Goal: Task Accomplishment & Management: Manage account settings

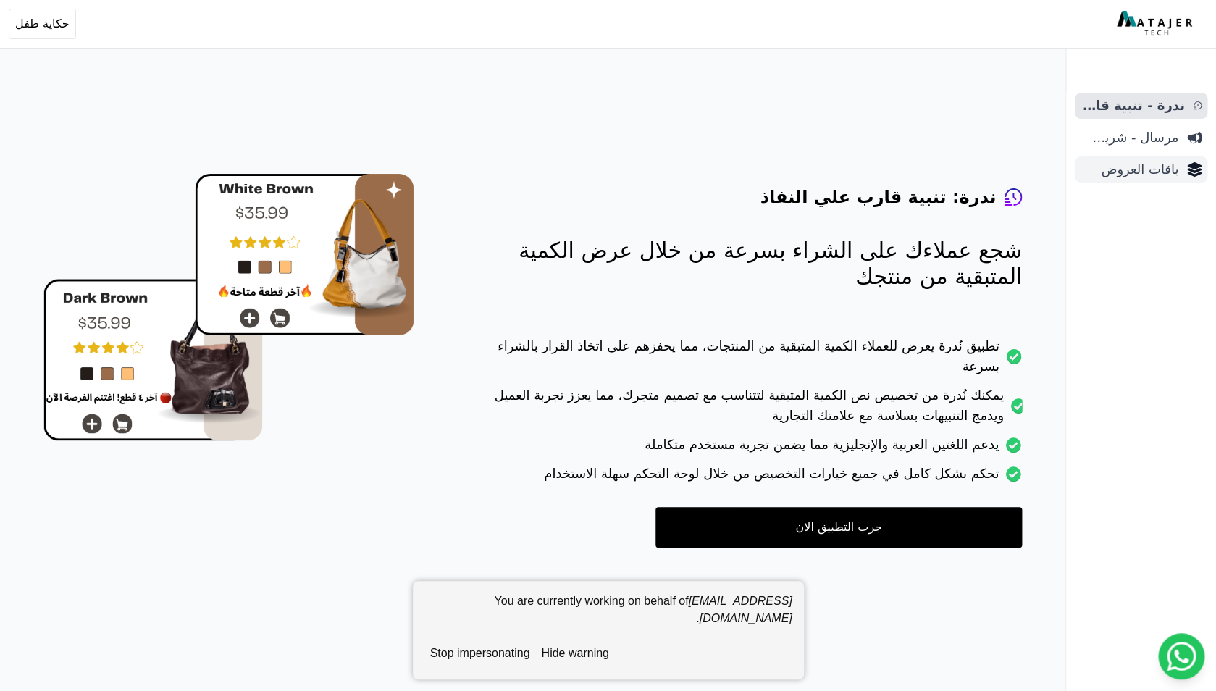
click at [1140, 176] on span "باقات العروض" at bounding box center [1129, 169] width 98 height 20
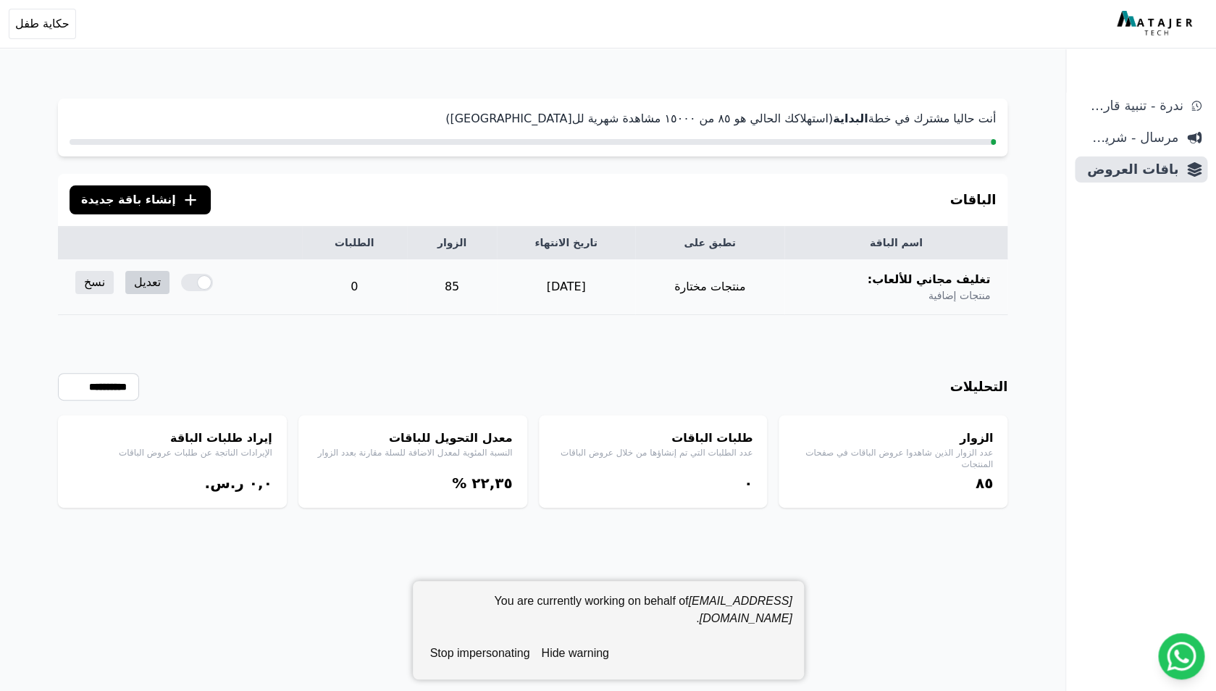
click at [140, 280] on link "تعديل" at bounding box center [147, 282] width 44 height 23
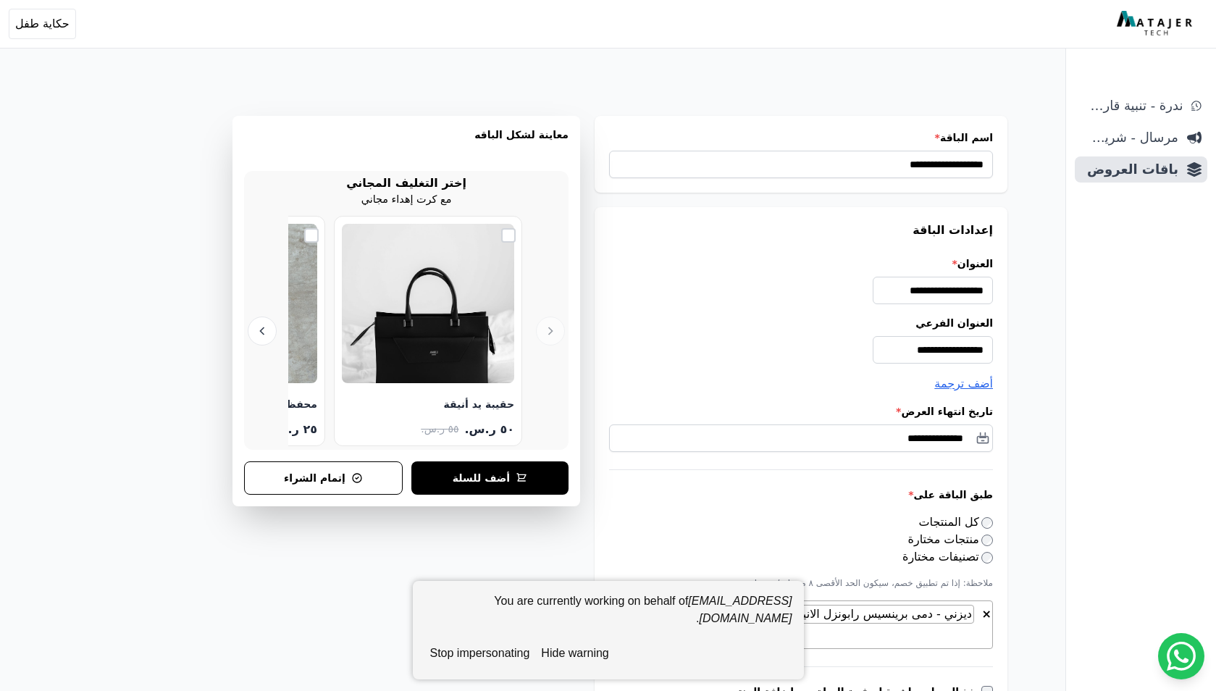
select select "**********"
click at [485, 658] on button "stop impersonating" at bounding box center [479, 653] width 111 height 29
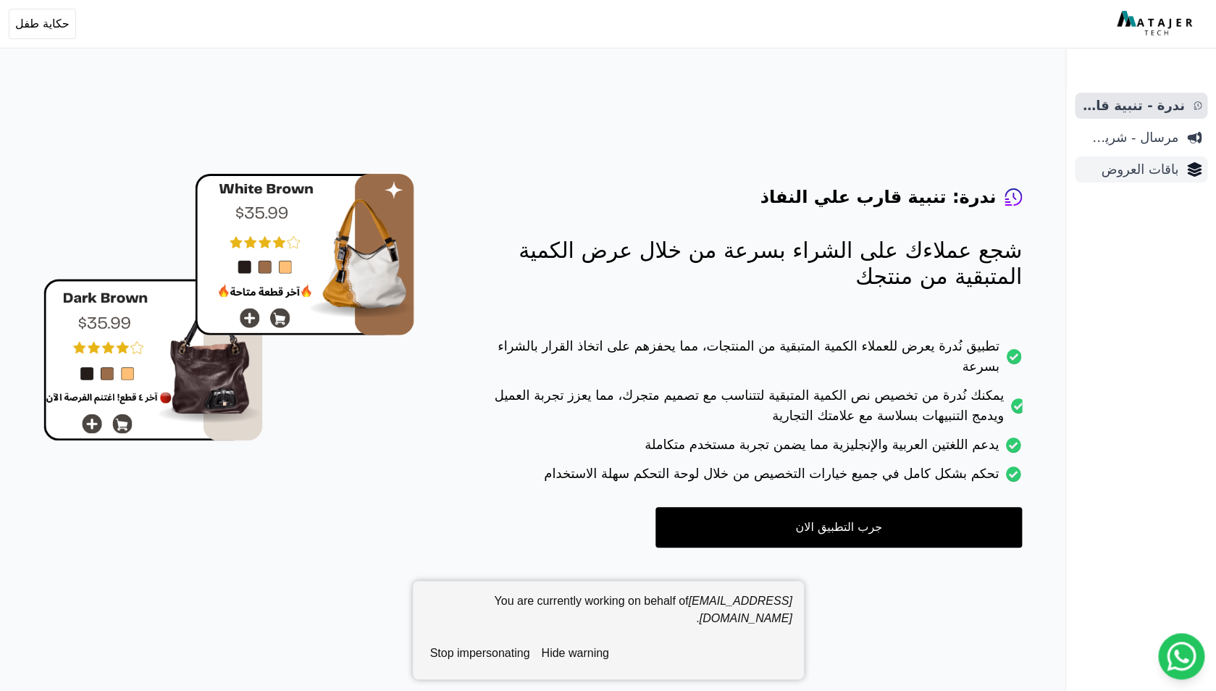
click at [1135, 180] on link "باقات العروض" at bounding box center [1140, 169] width 132 height 26
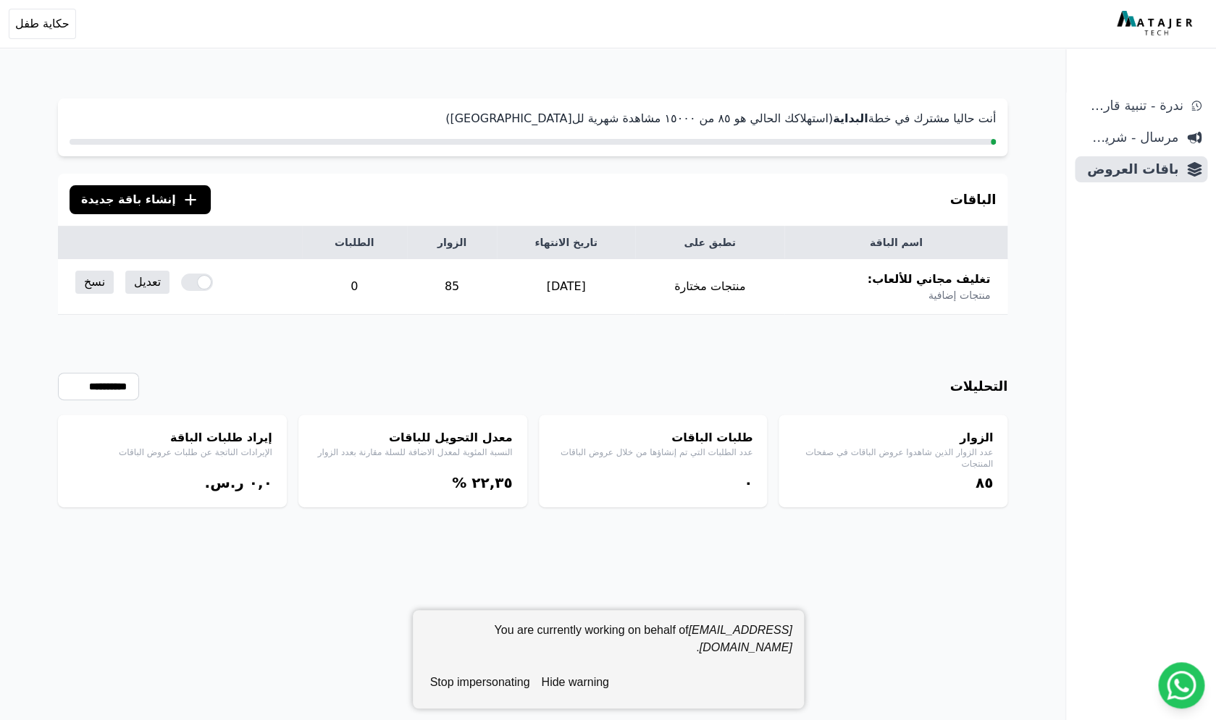
click at [586, 688] on button "hide warning" at bounding box center [574, 682] width 79 height 29
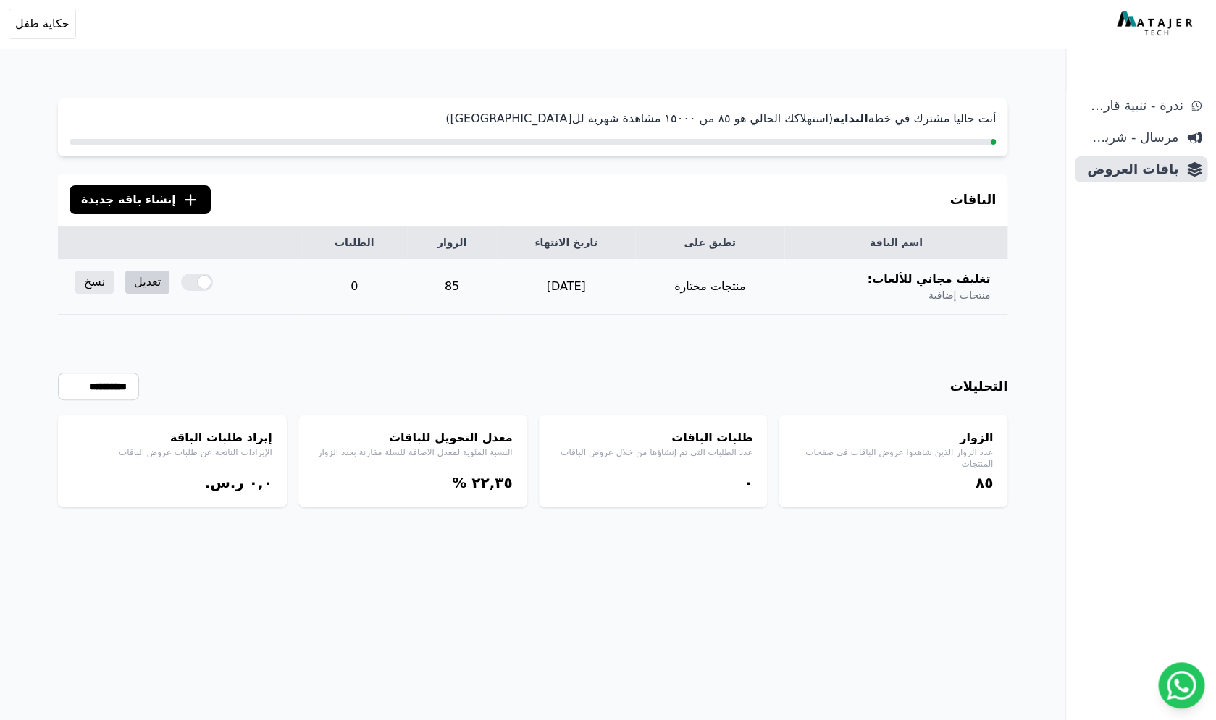
click at [131, 286] on link "تعديل" at bounding box center [147, 282] width 44 height 23
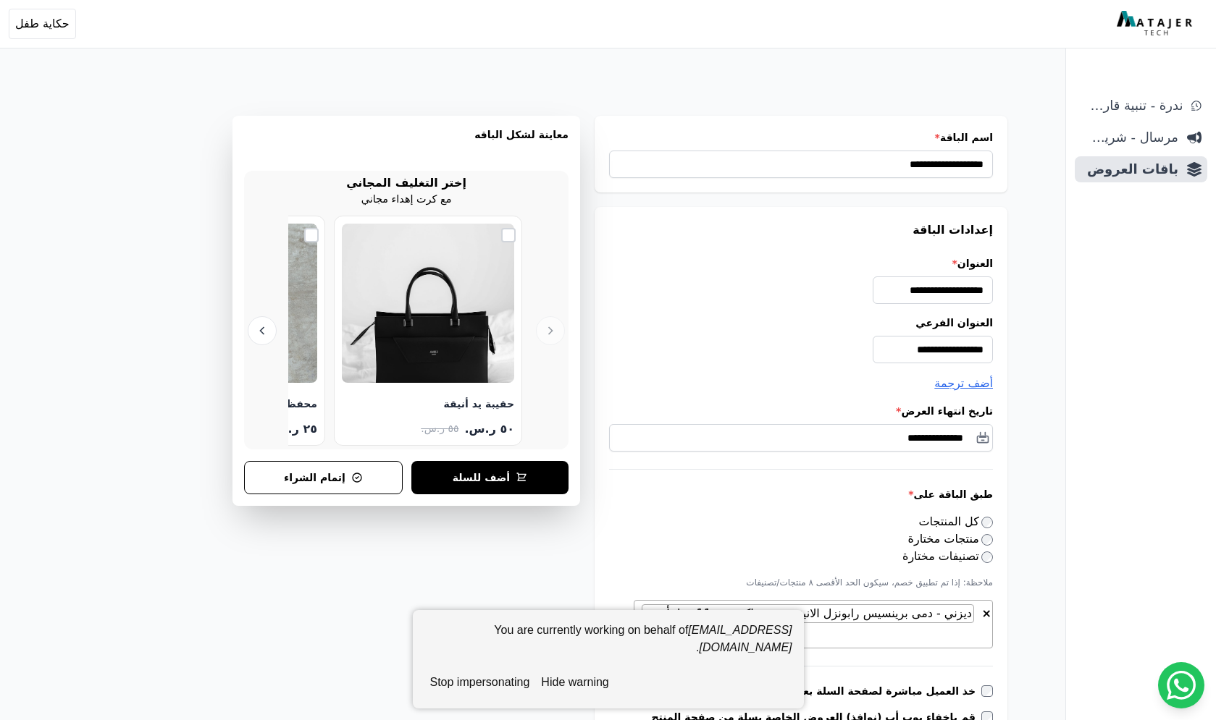
select select "**********"
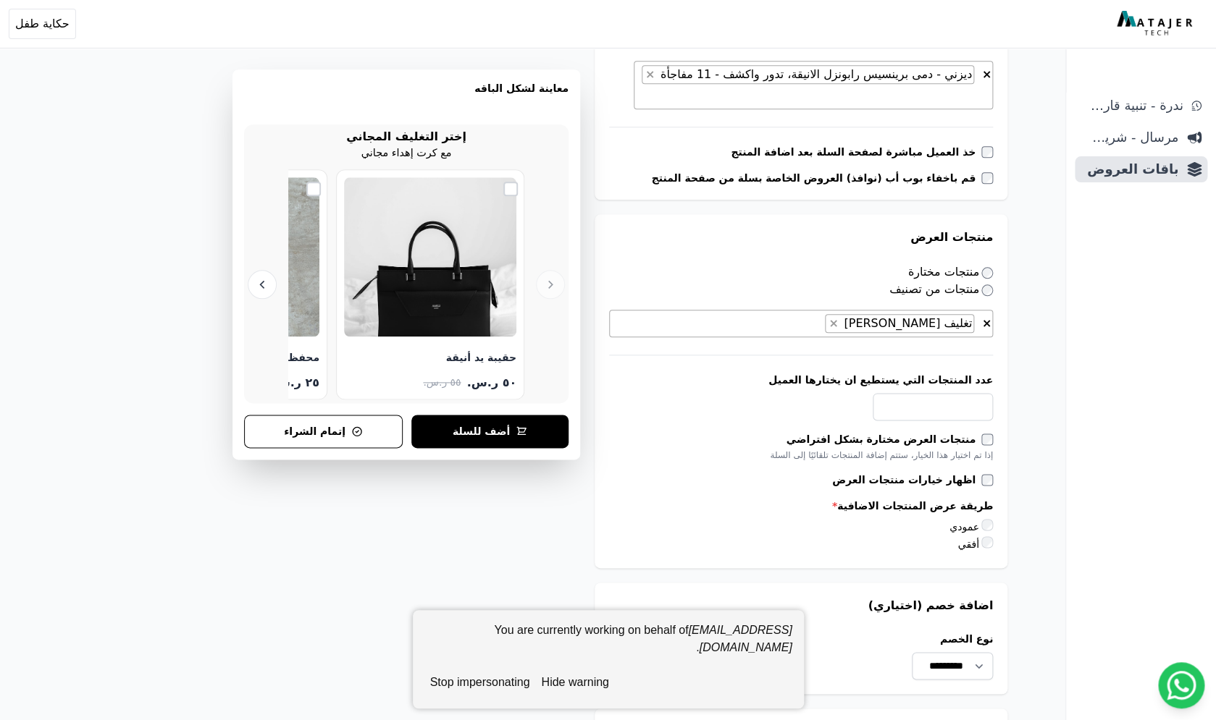
scroll to position [547, 0]
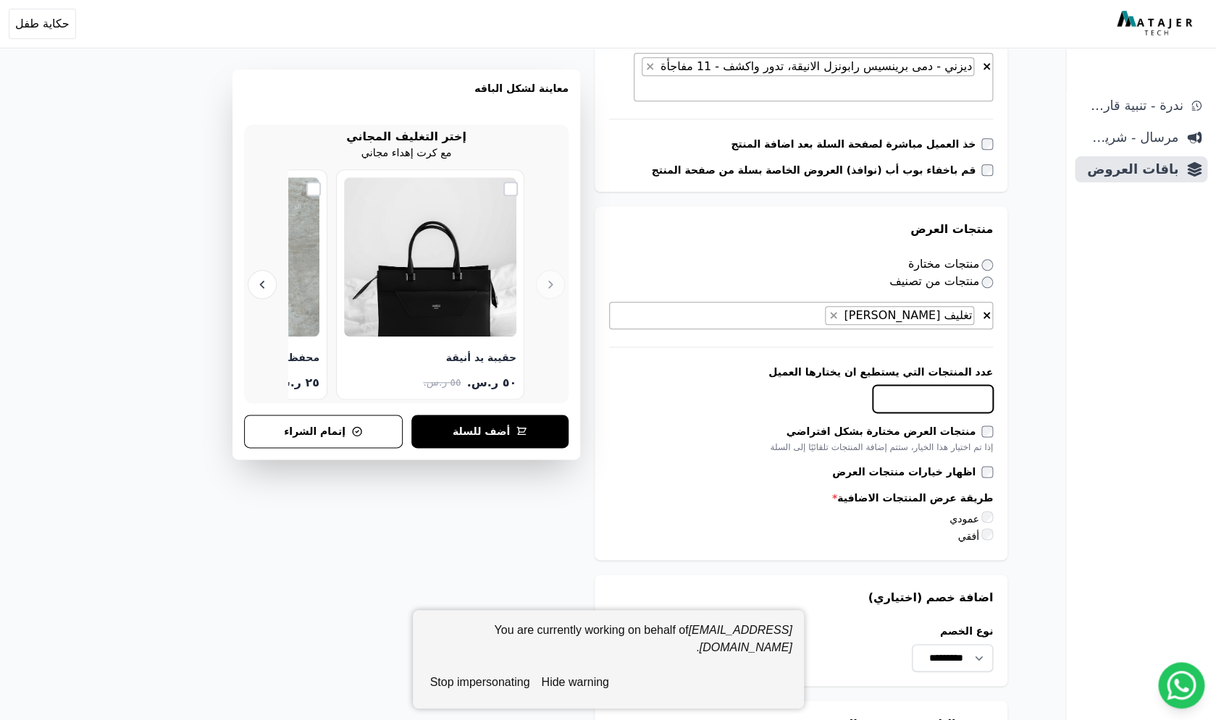
click at [925, 385] on input "عدد المنتجات التي يستطيع ان يختارها العميل" at bounding box center [932, 399] width 120 height 28
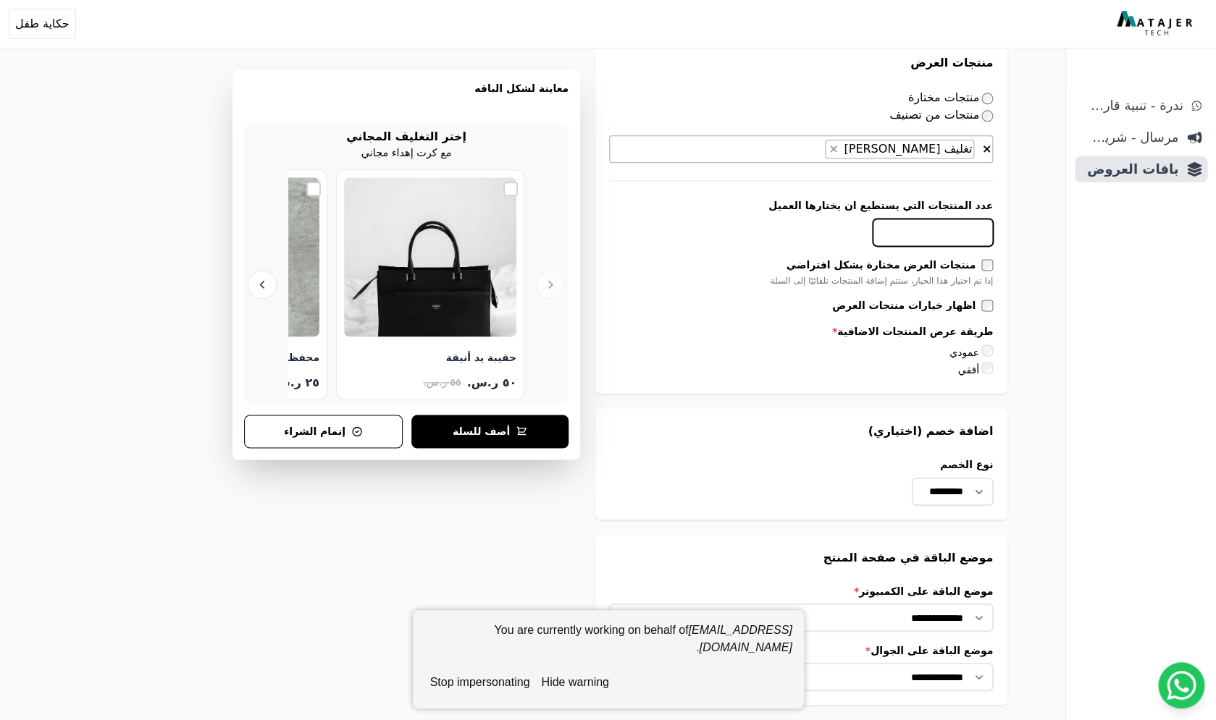
scroll to position [1130, 0]
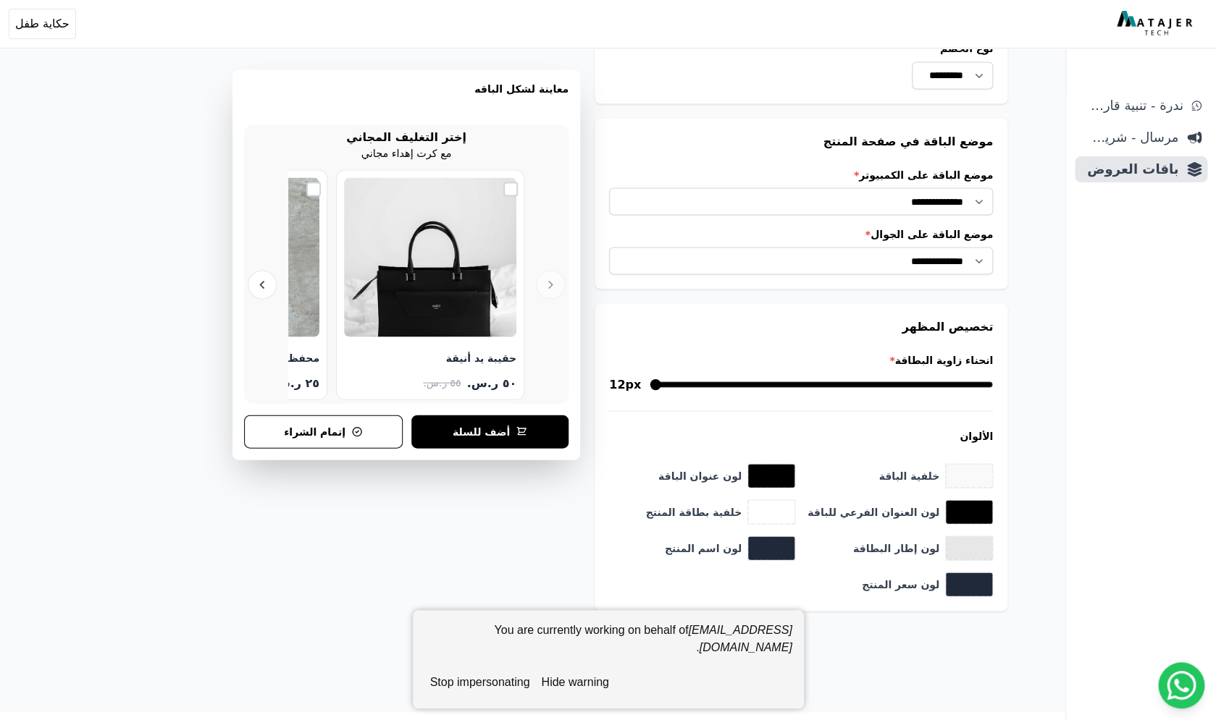
type input "*"
click at [582, 685] on button "hide warning" at bounding box center [574, 682] width 79 height 29
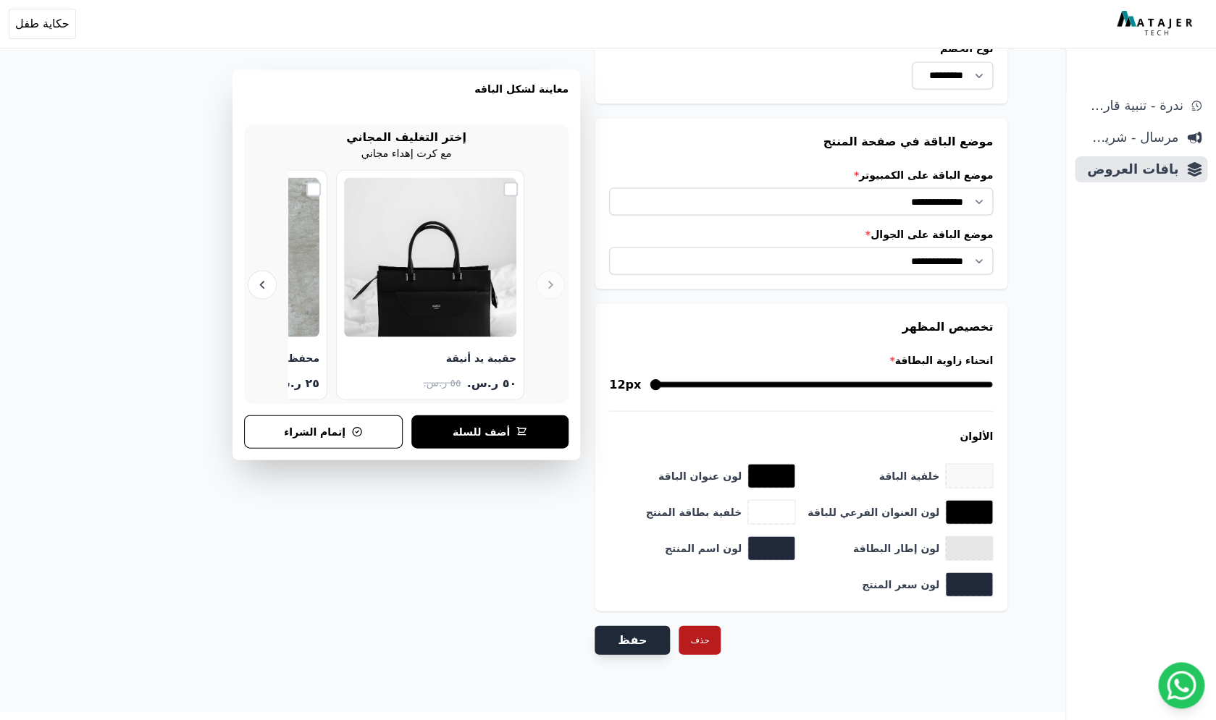
click at [630, 626] on button "حفظ" at bounding box center [631, 640] width 75 height 29
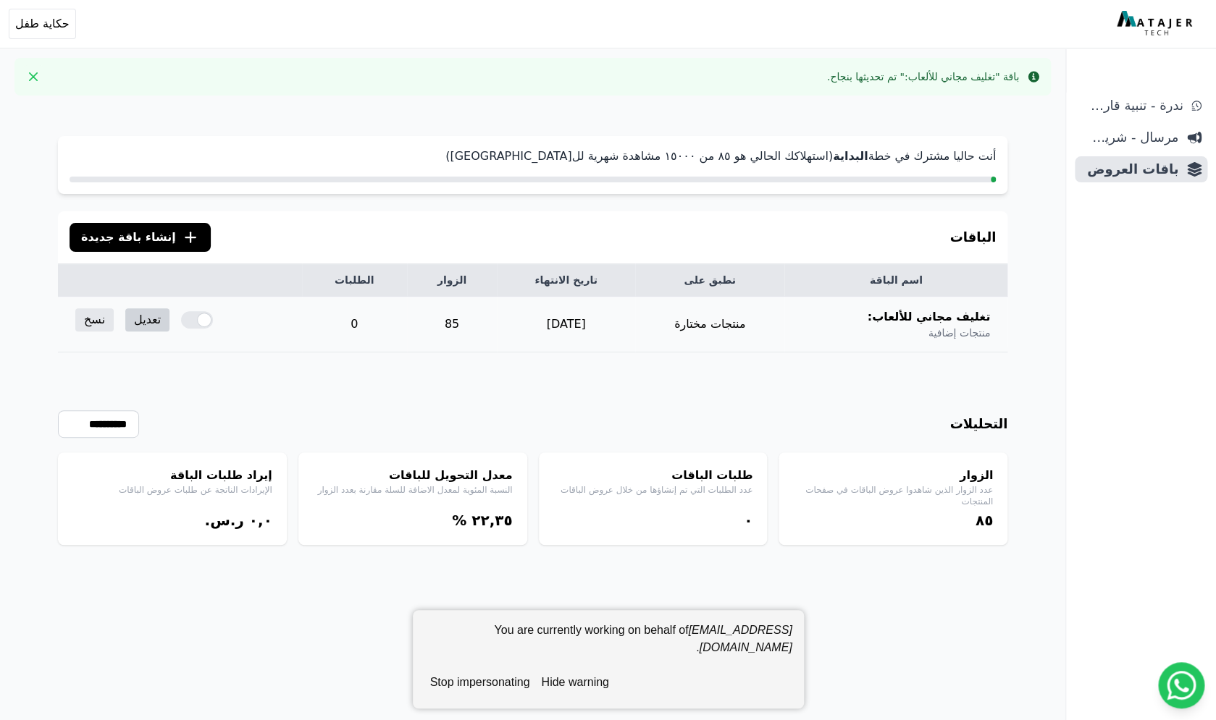
click at [144, 316] on link "تعديل" at bounding box center [147, 319] width 44 height 23
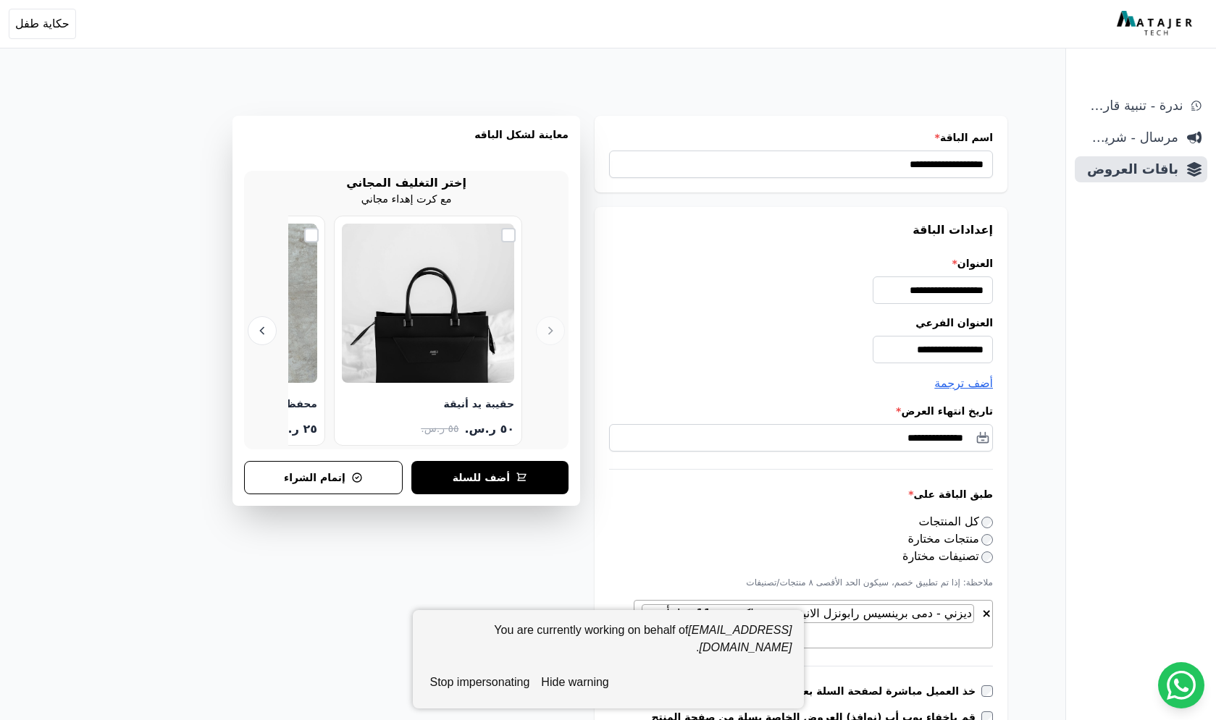
select select "**********"
